Goal: Task Accomplishment & Management: Use online tool/utility

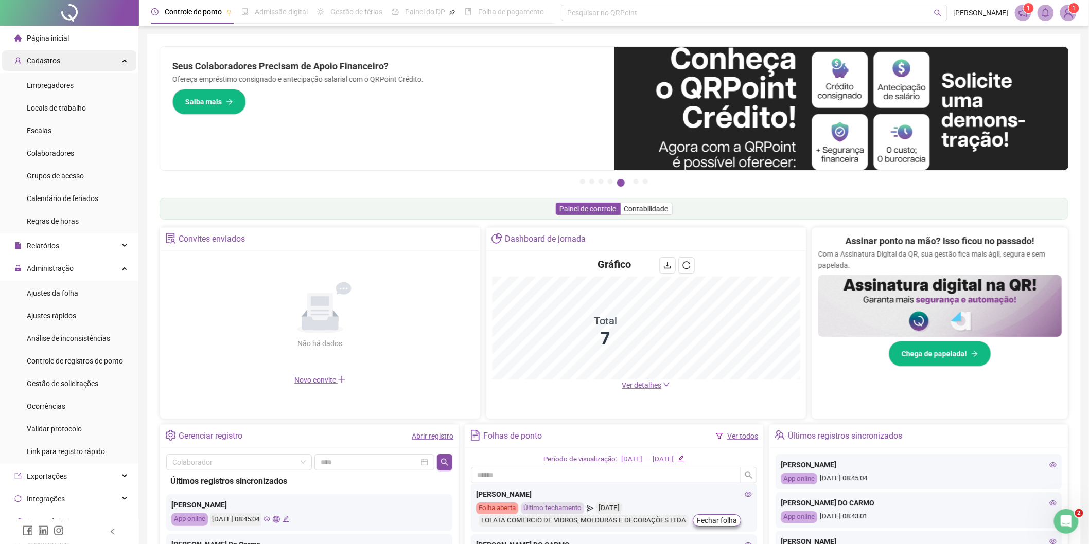
click at [45, 63] on span "Cadastros" at bounding box center [43, 61] width 33 height 8
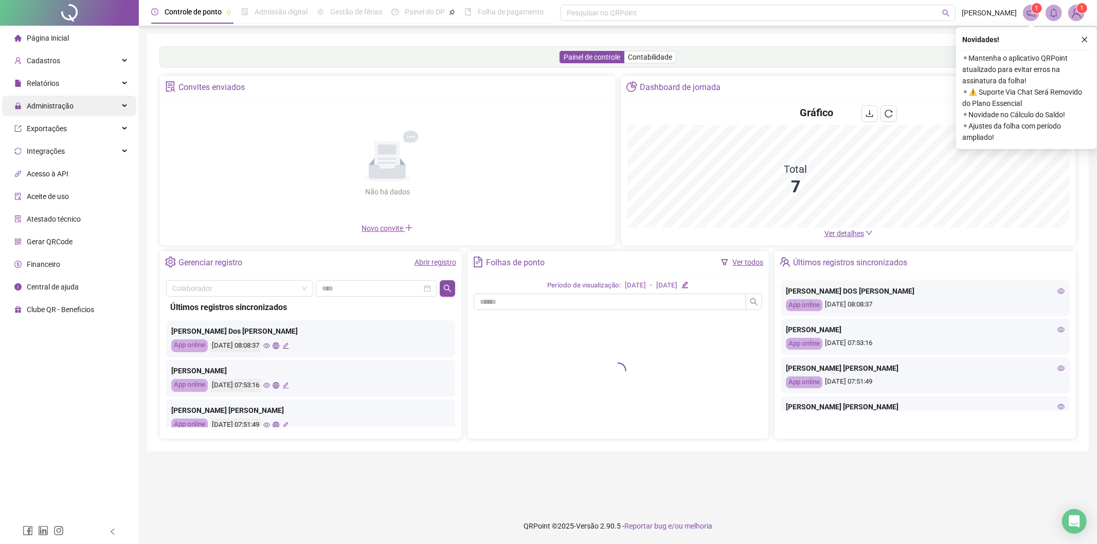
click at [50, 110] on span "Administração" at bounding box center [50, 106] width 47 height 8
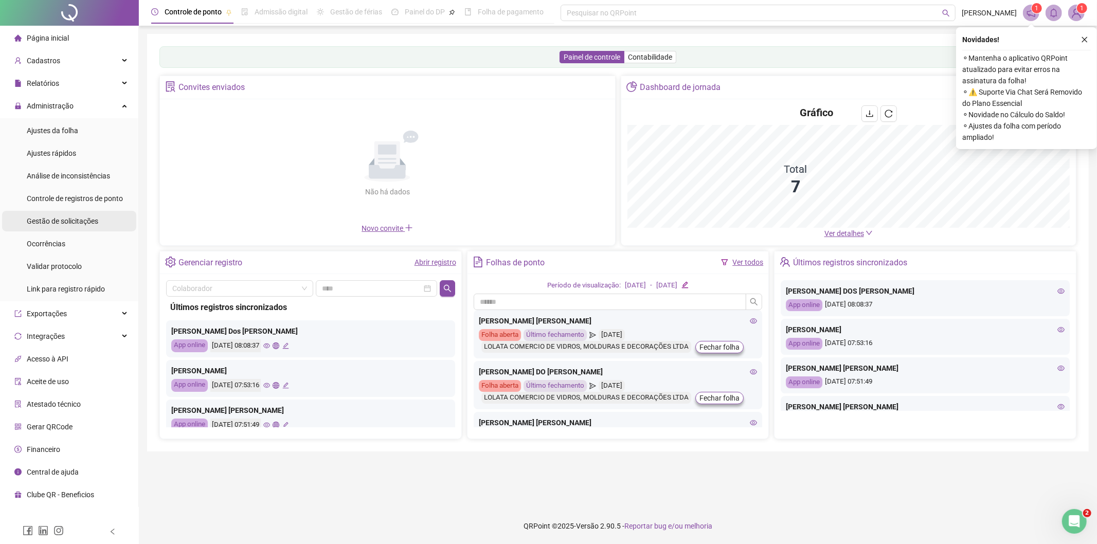
click at [62, 218] on span "Gestão de solicitações" at bounding box center [63, 221] width 72 height 8
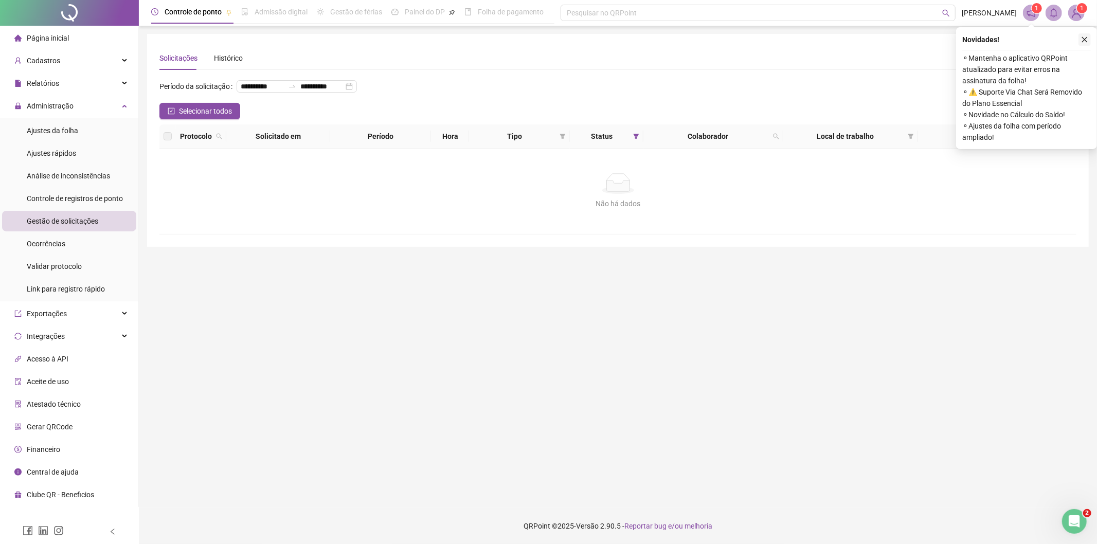
click at [1084, 42] on icon "close" at bounding box center [1084, 39] width 7 height 7
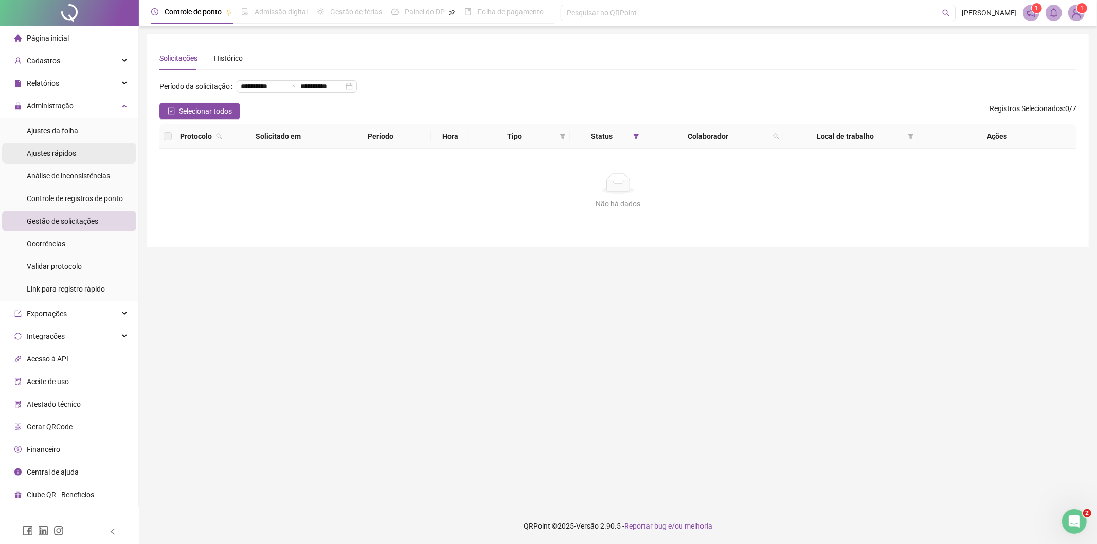
click at [60, 156] on span "Ajustes rápidos" at bounding box center [51, 153] width 49 height 8
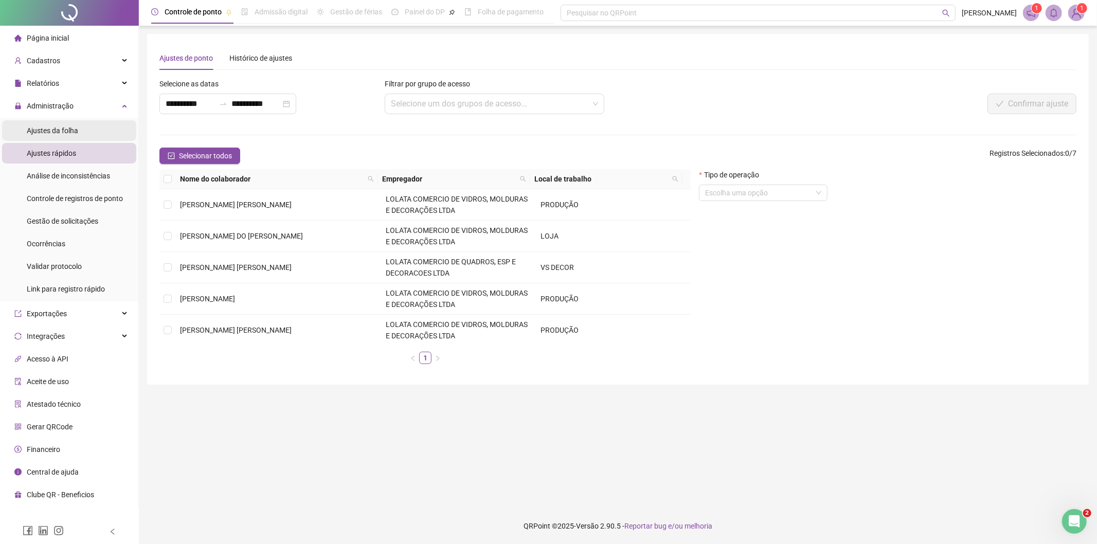
click at [50, 124] on div "Ajustes da folha" at bounding box center [52, 130] width 51 height 21
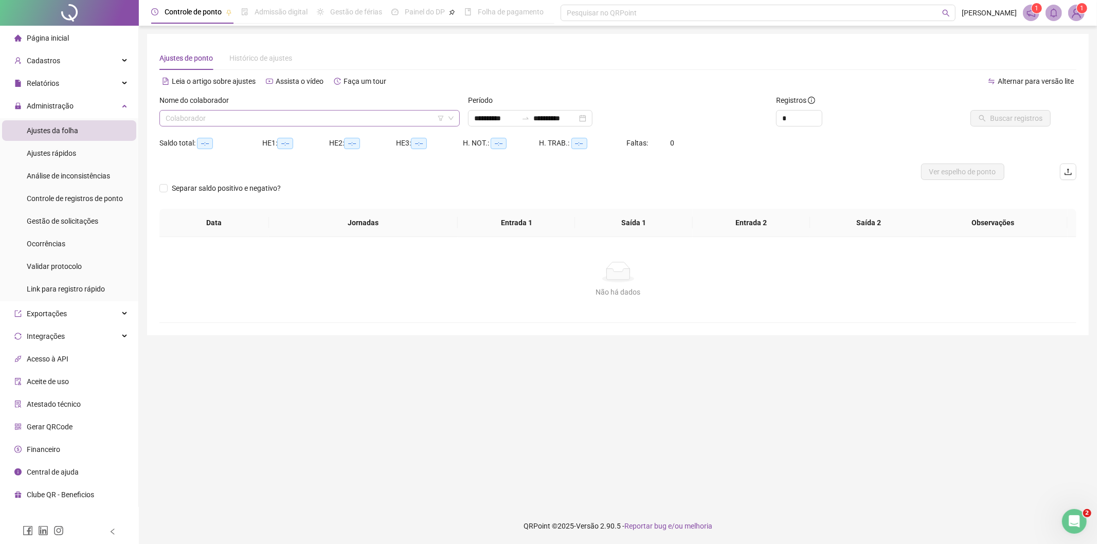
click at [211, 115] on input "search" at bounding box center [305, 118] width 279 height 15
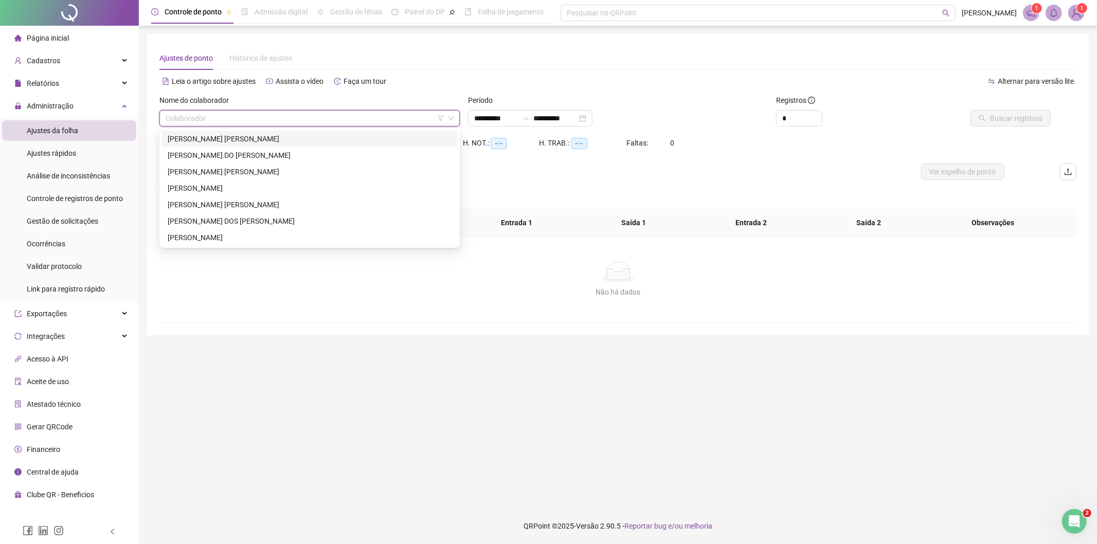
click at [215, 140] on div "[PERSON_NAME]" at bounding box center [310, 138] width 284 height 11
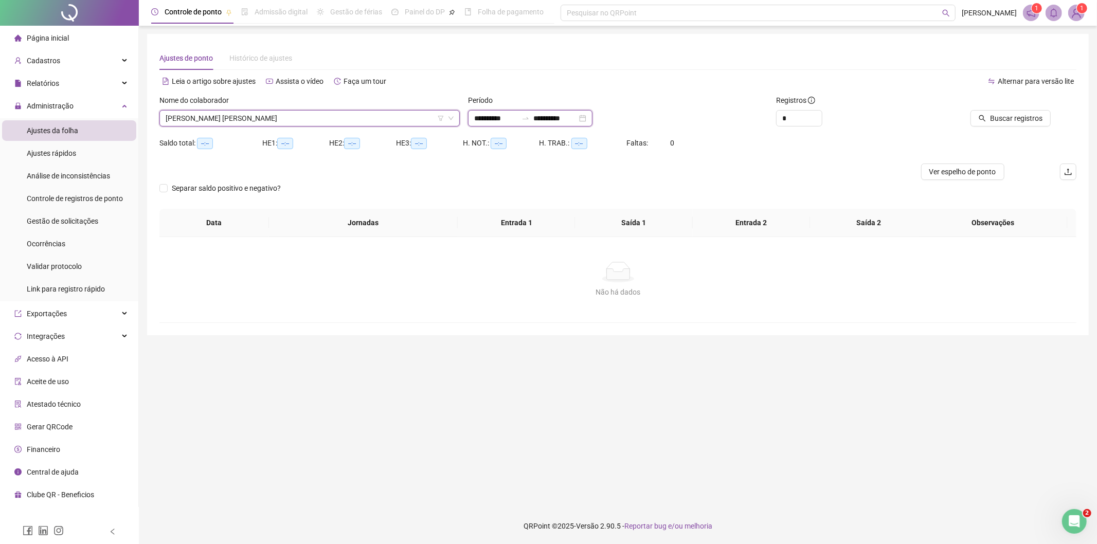
click at [551, 117] on input "**********" at bounding box center [555, 118] width 43 height 11
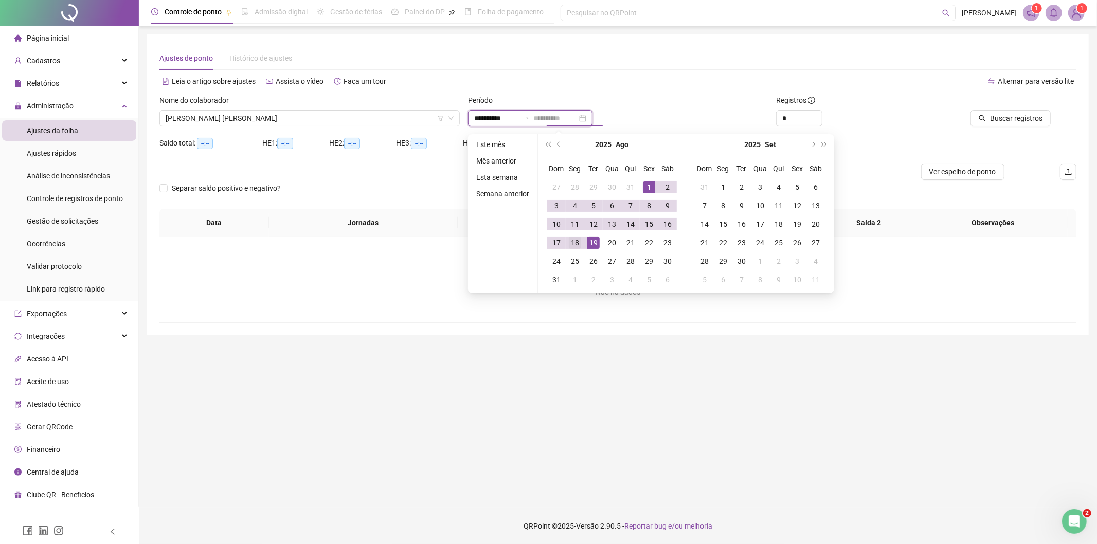
type input "**********"
click at [578, 243] on div "18" at bounding box center [575, 243] width 12 height 12
type input "**********"
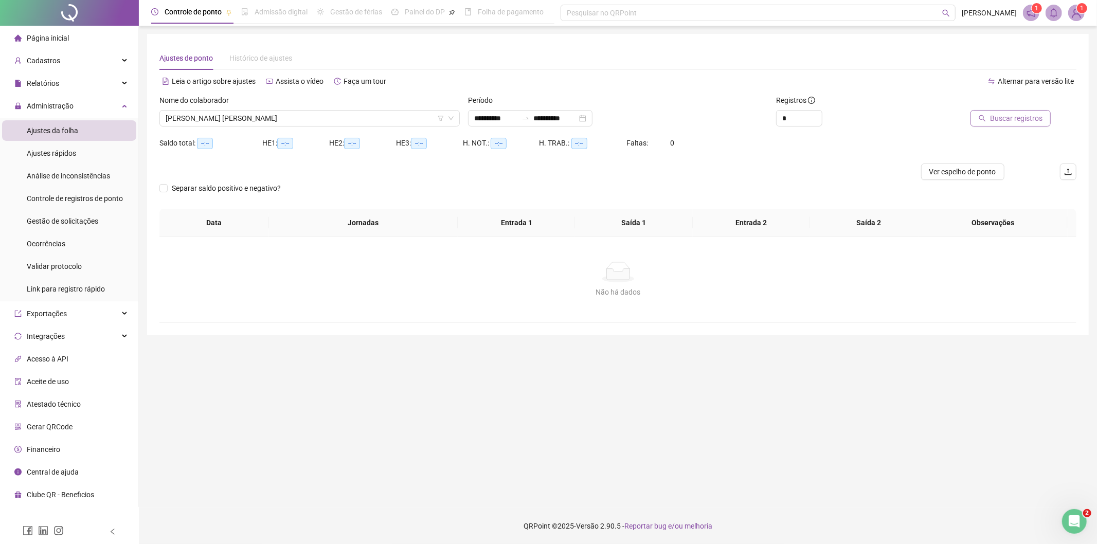
click at [982, 125] on button "Buscar registros" at bounding box center [1011, 118] width 80 height 16
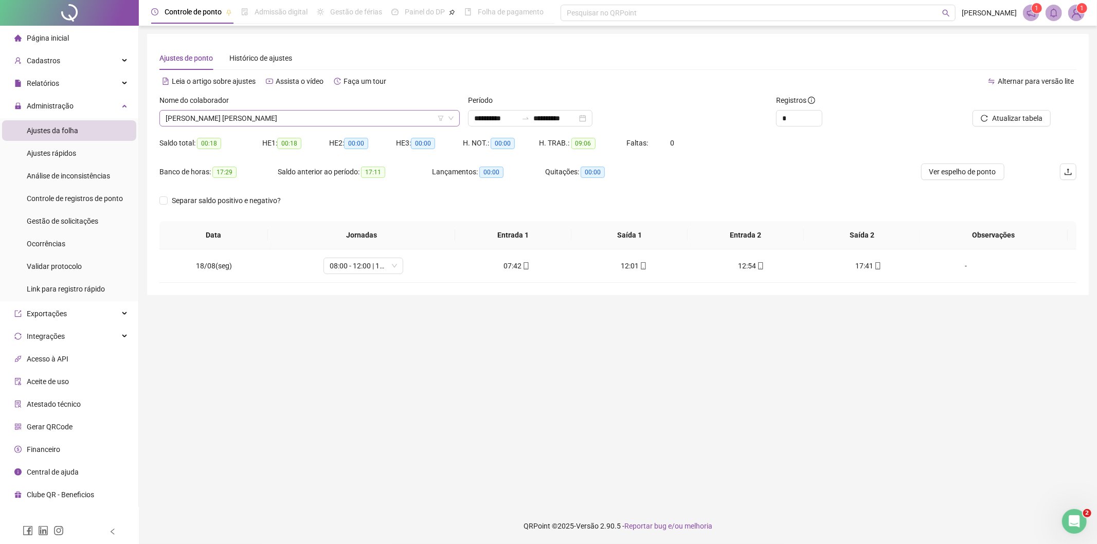
click at [214, 120] on span "[PERSON_NAME]" at bounding box center [310, 118] width 288 height 15
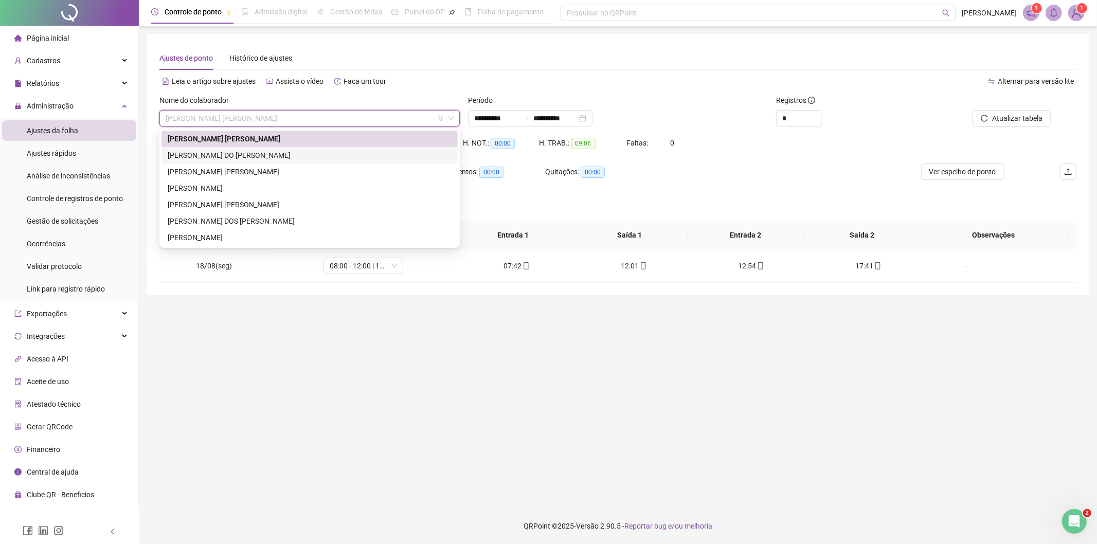
click at [216, 161] on div "[PERSON_NAME] DO CARMO" at bounding box center [310, 155] width 296 height 16
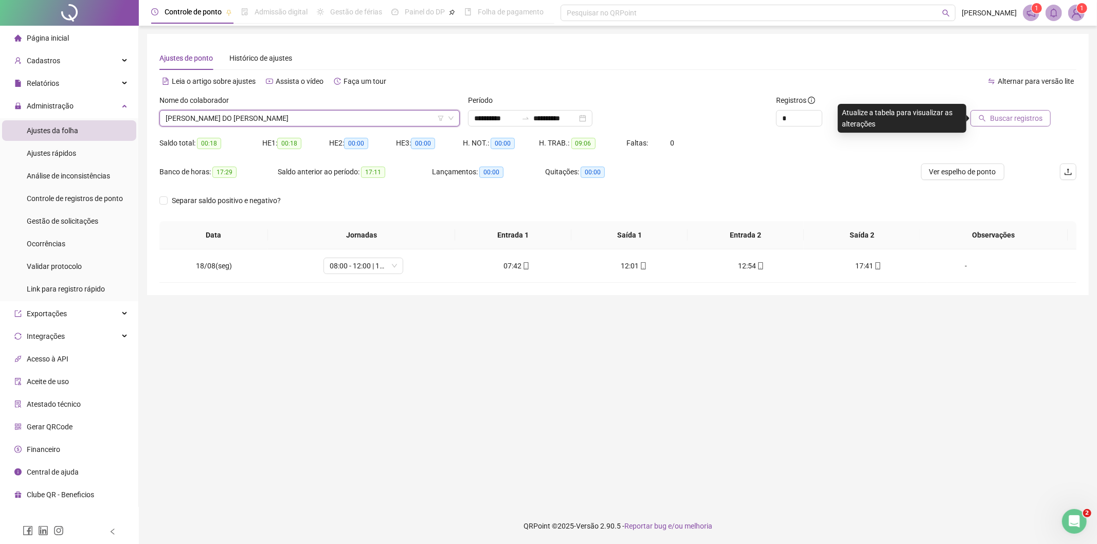
click at [1025, 115] on span "Buscar registros" at bounding box center [1016, 118] width 52 height 11
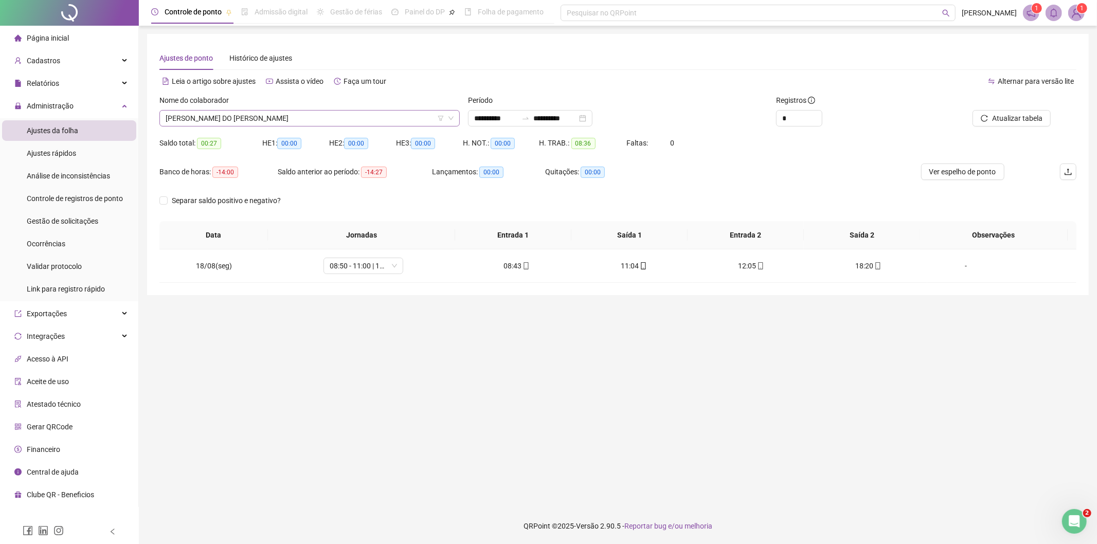
click at [199, 116] on span "[PERSON_NAME] DO CARMO" at bounding box center [310, 118] width 288 height 15
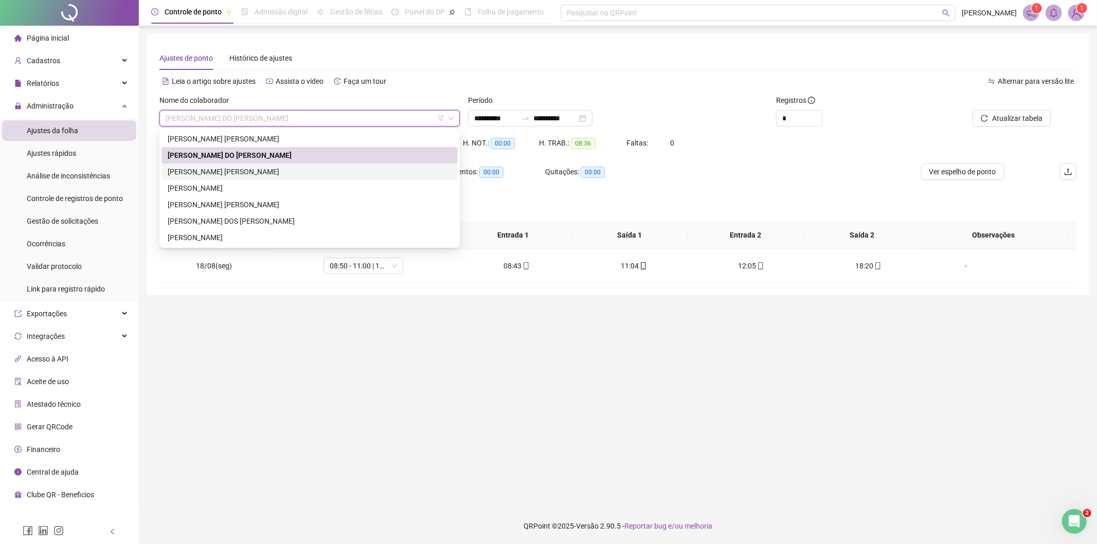
click at [212, 173] on div "[PERSON_NAME]" at bounding box center [310, 171] width 284 height 11
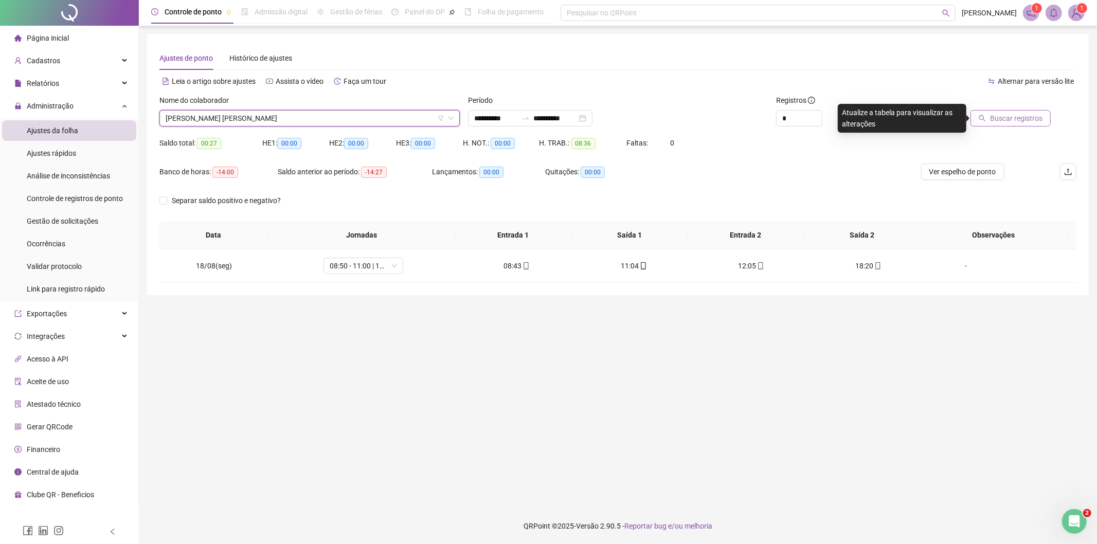
click at [983, 120] on icon "search" at bounding box center [982, 118] width 7 height 7
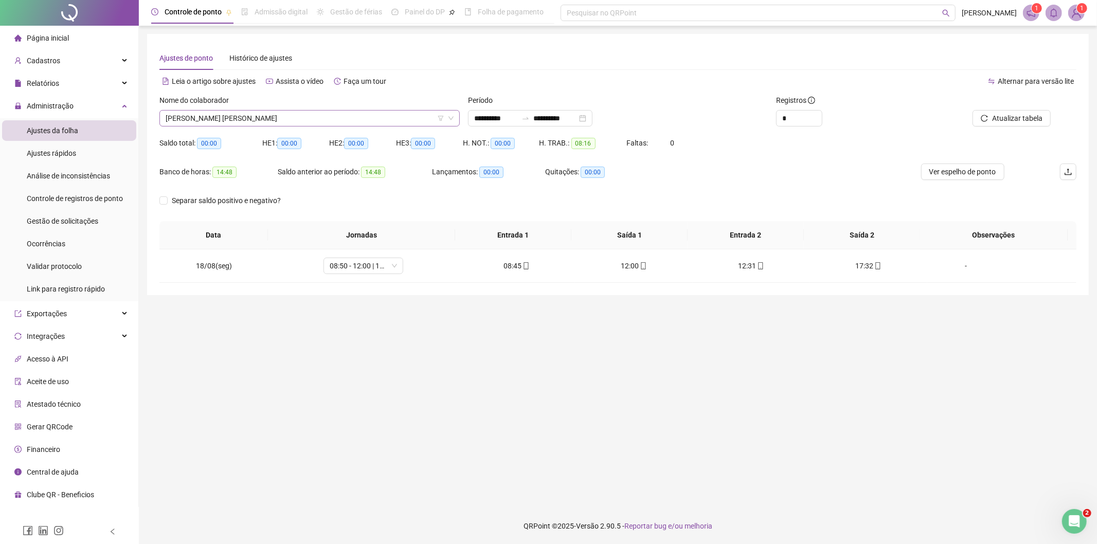
click at [279, 120] on span "[PERSON_NAME]" at bounding box center [310, 118] width 288 height 15
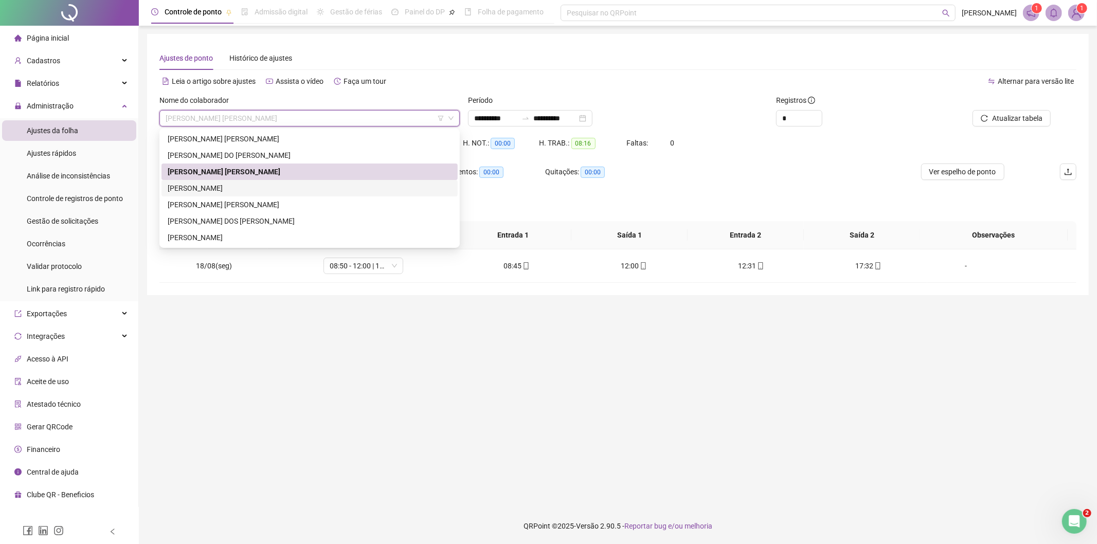
click at [237, 191] on div "[PERSON_NAME]" at bounding box center [310, 188] width 284 height 11
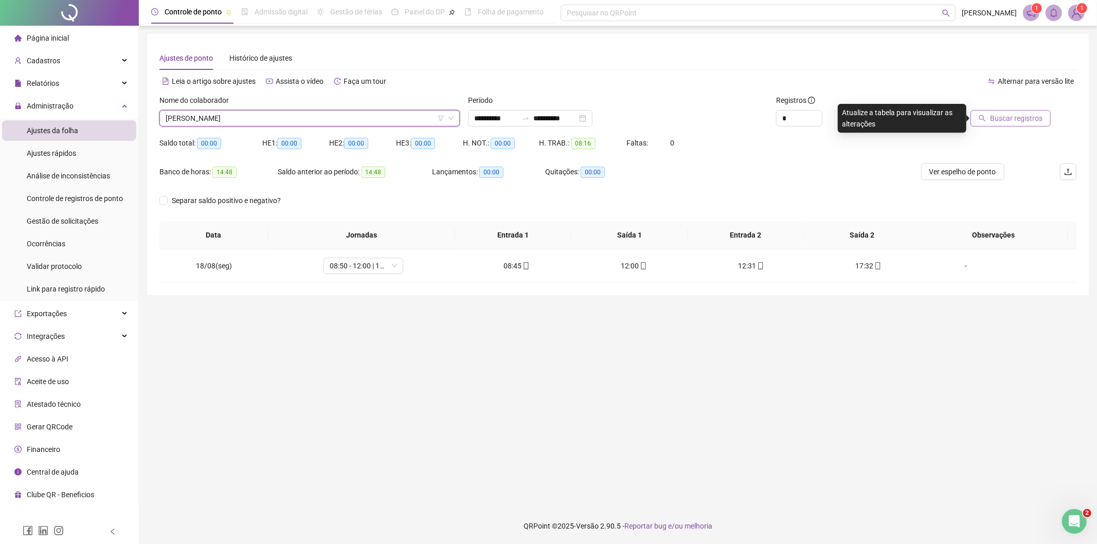
click at [1002, 121] on span "Buscar registros" at bounding box center [1016, 118] width 52 height 11
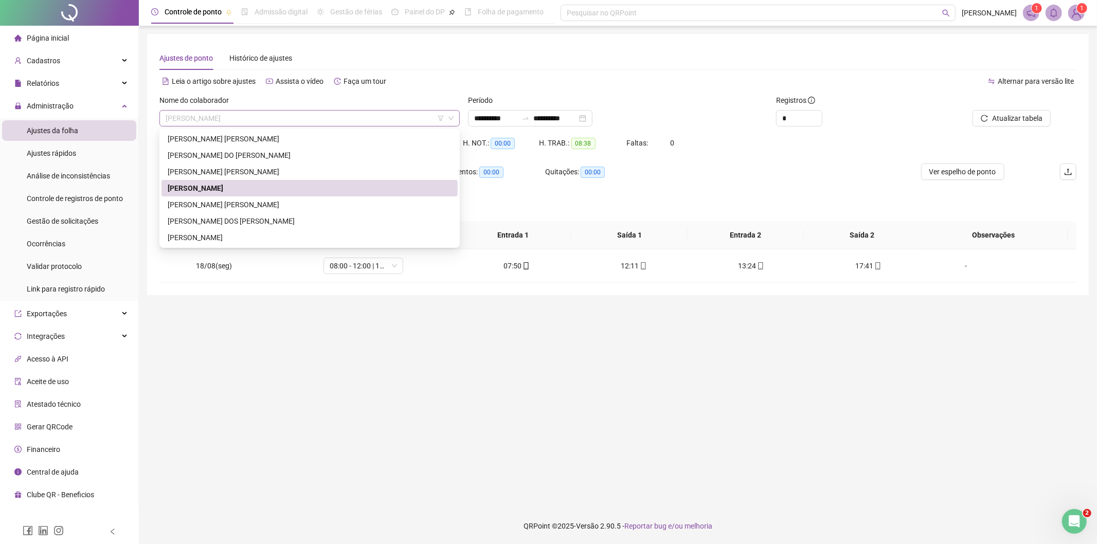
click at [258, 119] on span "[PERSON_NAME]" at bounding box center [310, 118] width 288 height 15
click at [228, 198] on div "[PERSON_NAME]" at bounding box center [310, 205] width 296 height 16
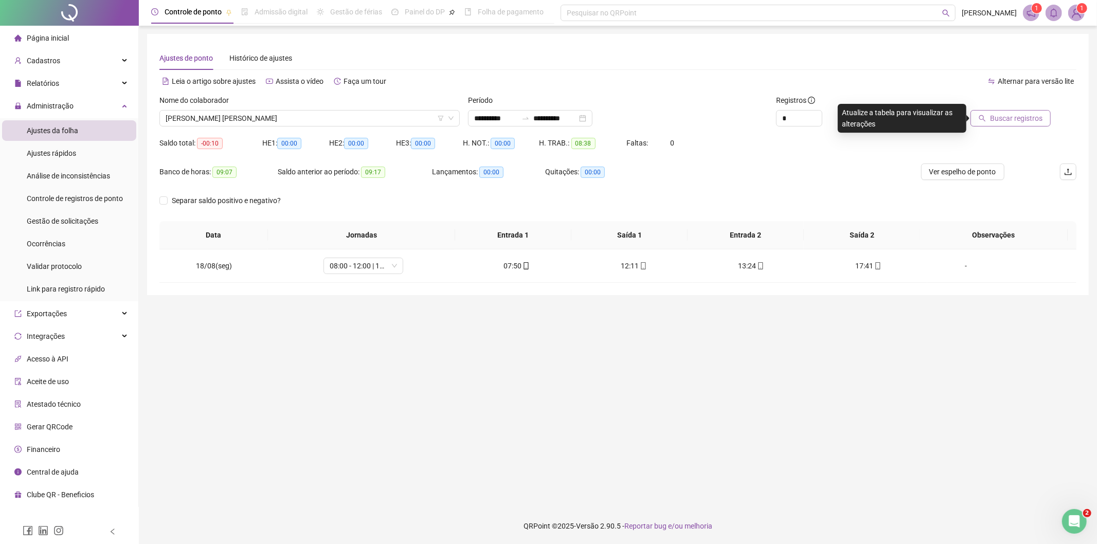
click at [989, 117] on button "Buscar registros" at bounding box center [1011, 118] width 80 height 16
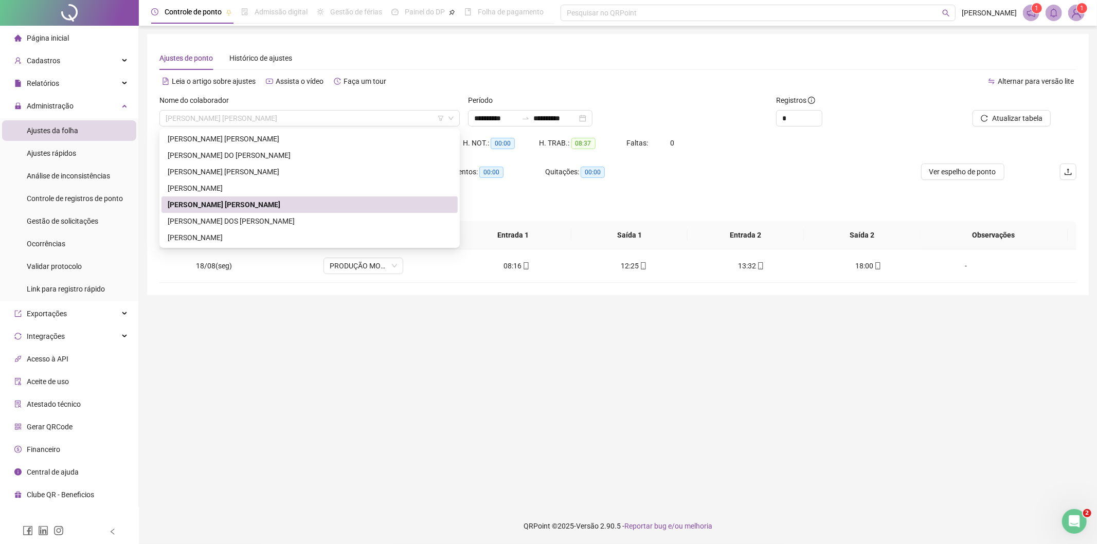
click at [302, 116] on span "[PERSON_NAME]" at bounding box center [310, 118] width 288 height 15
click at [254, 213] on div "[PERSON_NAME]" at bounding box center [310, 221] width 296 height 16
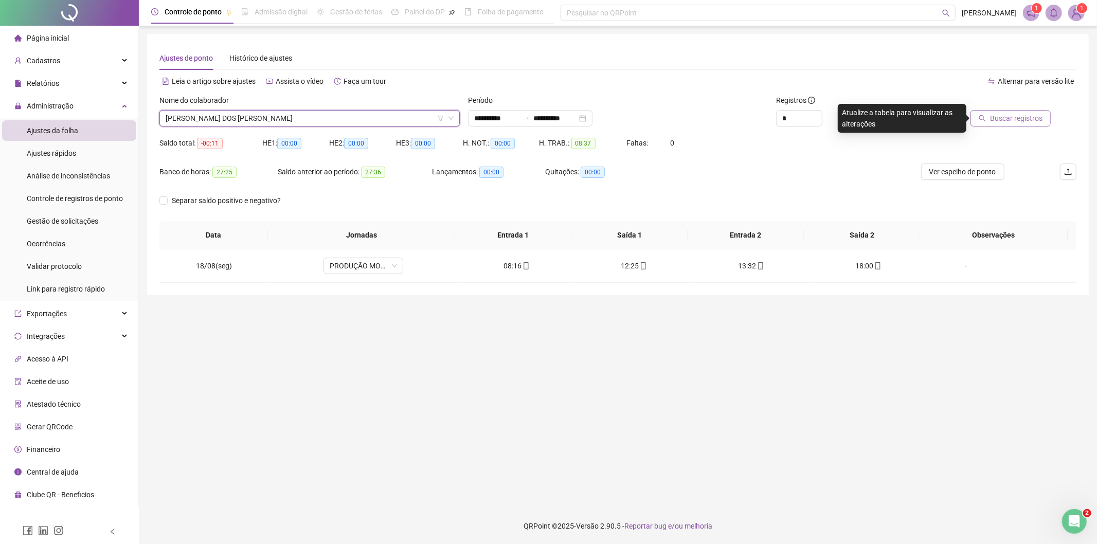
click at [1033, 121] on span "Buscar registros" at bounding box center [1016, 118] width 52 height 11
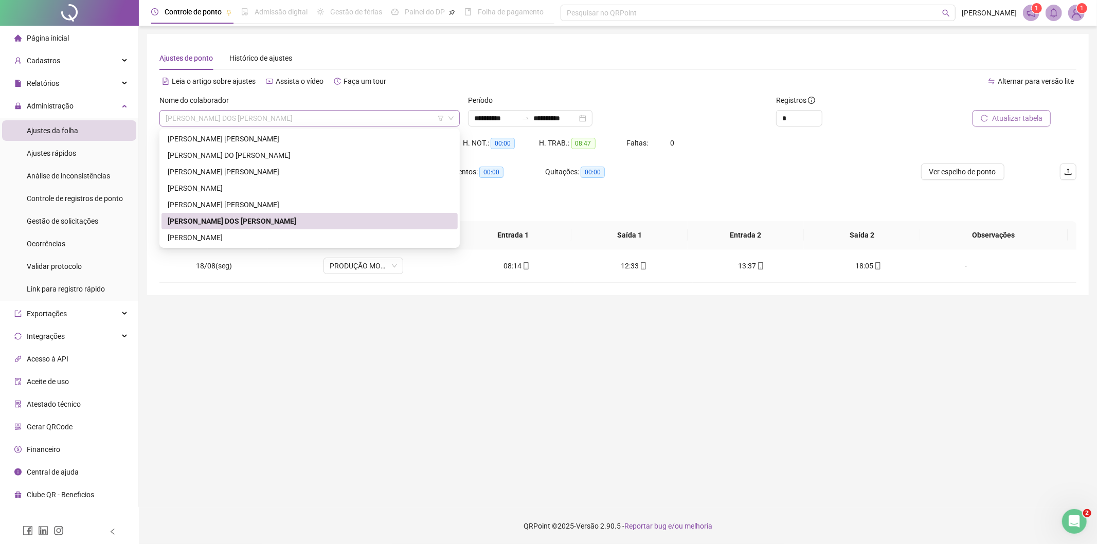
click at [336, 118] on span "[PERSON_NAME]" at bounding box center [310, 118] width 288 height 15
click at [257, 237] on div "[PERSON_NAME]" at bounding box center [310, 237] width 284 height 11
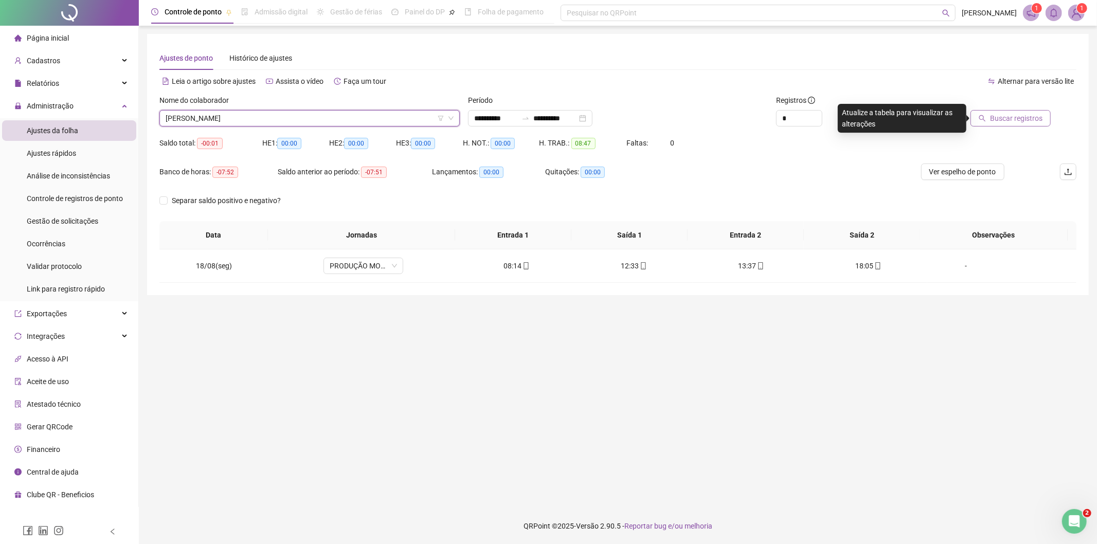
click at [991, 114] on button "Buscar registros" at bounding box center [1011, 118] width 80 height 16
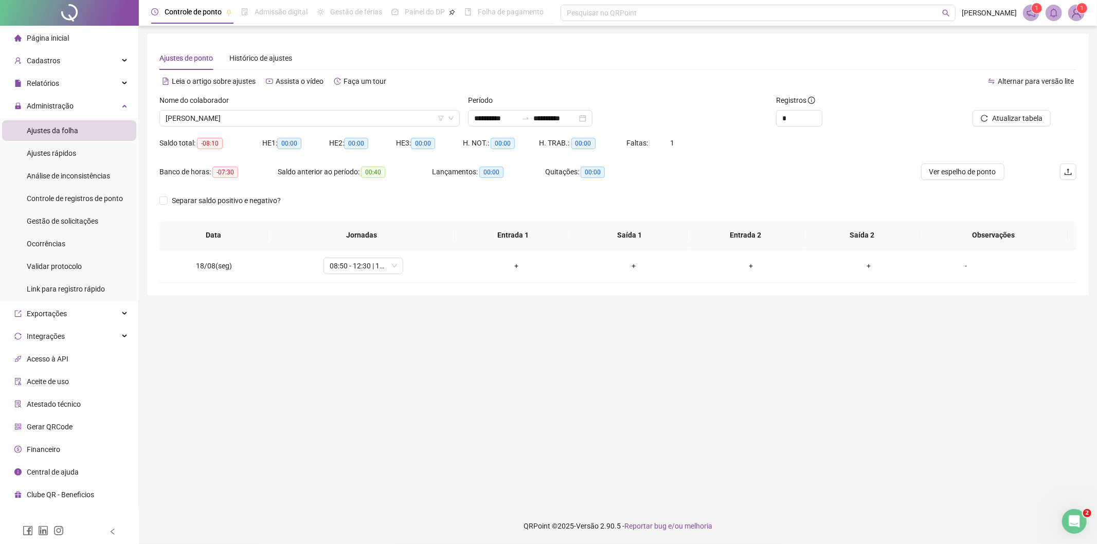
click at [38, 39] on span "Página inicial" at bounding box center [48, 38] width 42 height 8
